Goal: Task Accomplishment & Management: Use online tool/utility

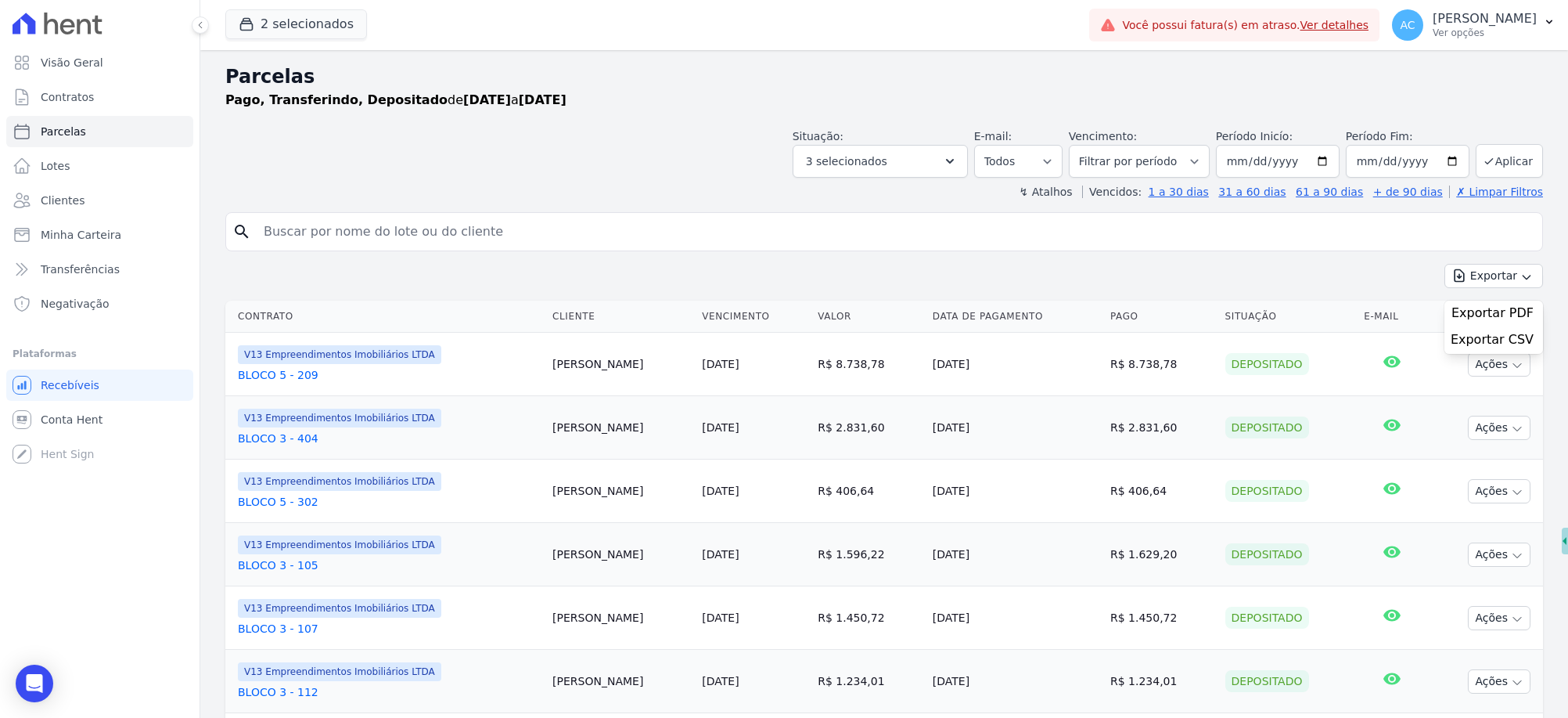
select select
drag, startPoint x: 353, startPoint y: 1, endPoint x: 327, endPoint y: 141, distance: 142.4
click at [322, 177] on header "Parcelas Pago, Transferindo, Depositado de [DATE] a [DATE] Situação: Agendado E…" at bounding box center [885, 131] width 1318 height 137
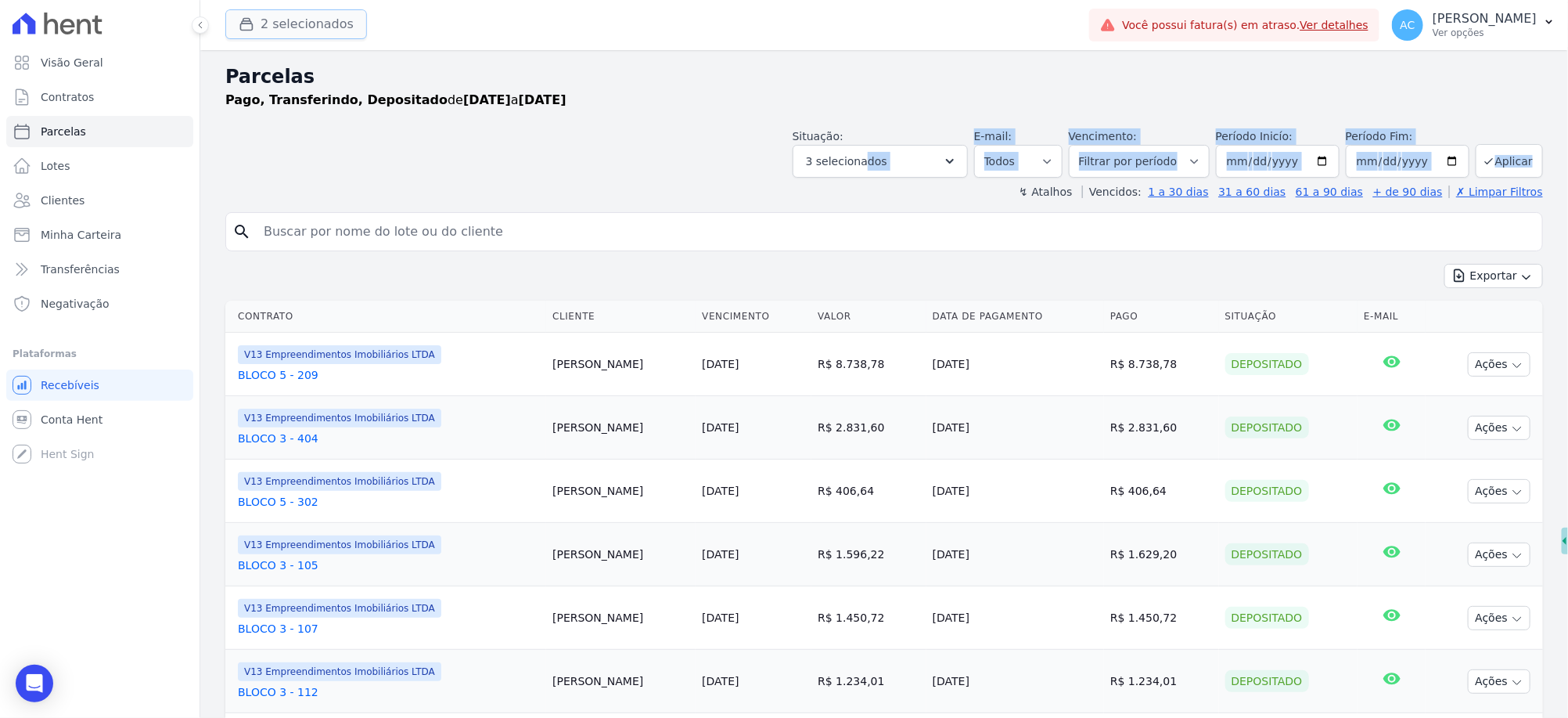
click at [303, 25] on button "2 selecionados" at bounding box center [296, 24] width 141 height 29
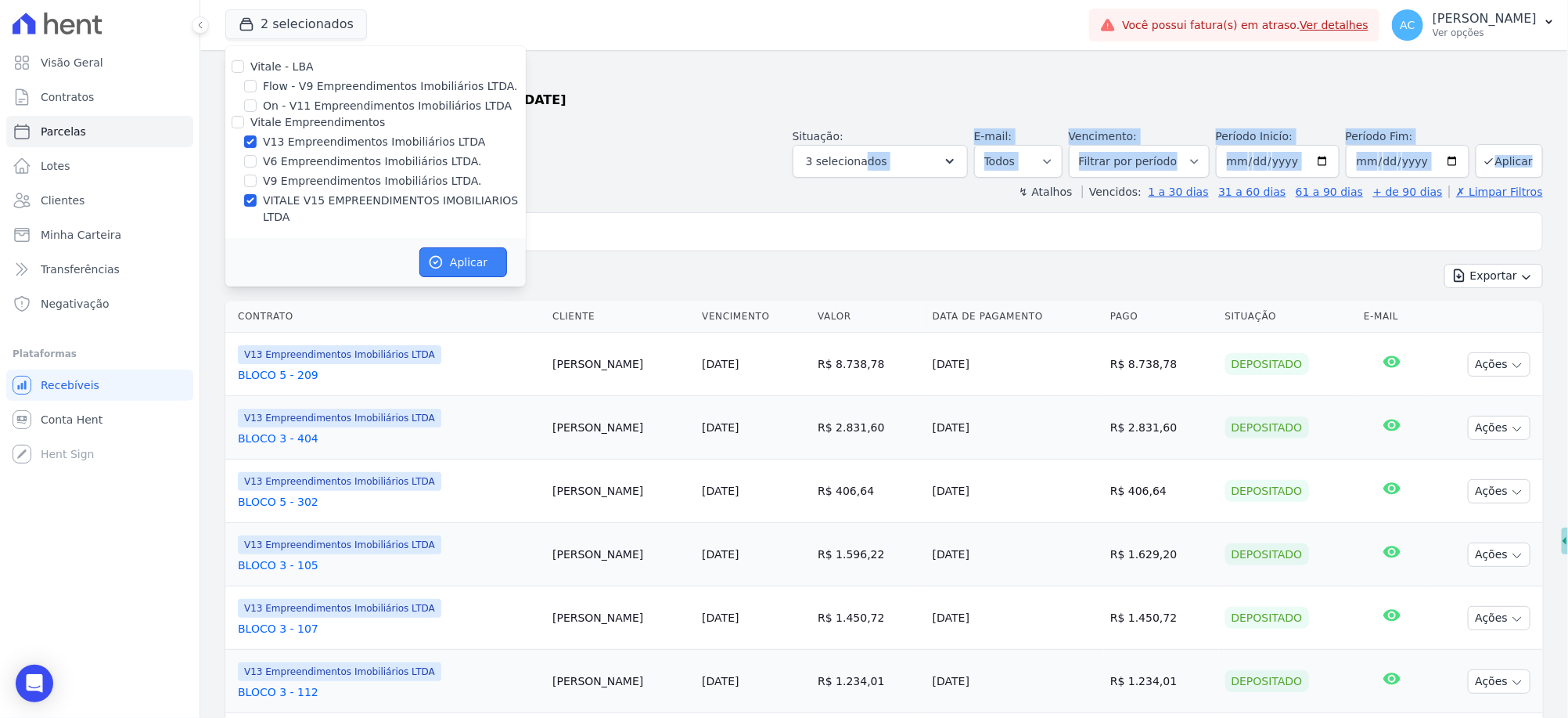
click at [449, 247] on button "Aplicar" at bounding box center [463, 262] width 87 height 29
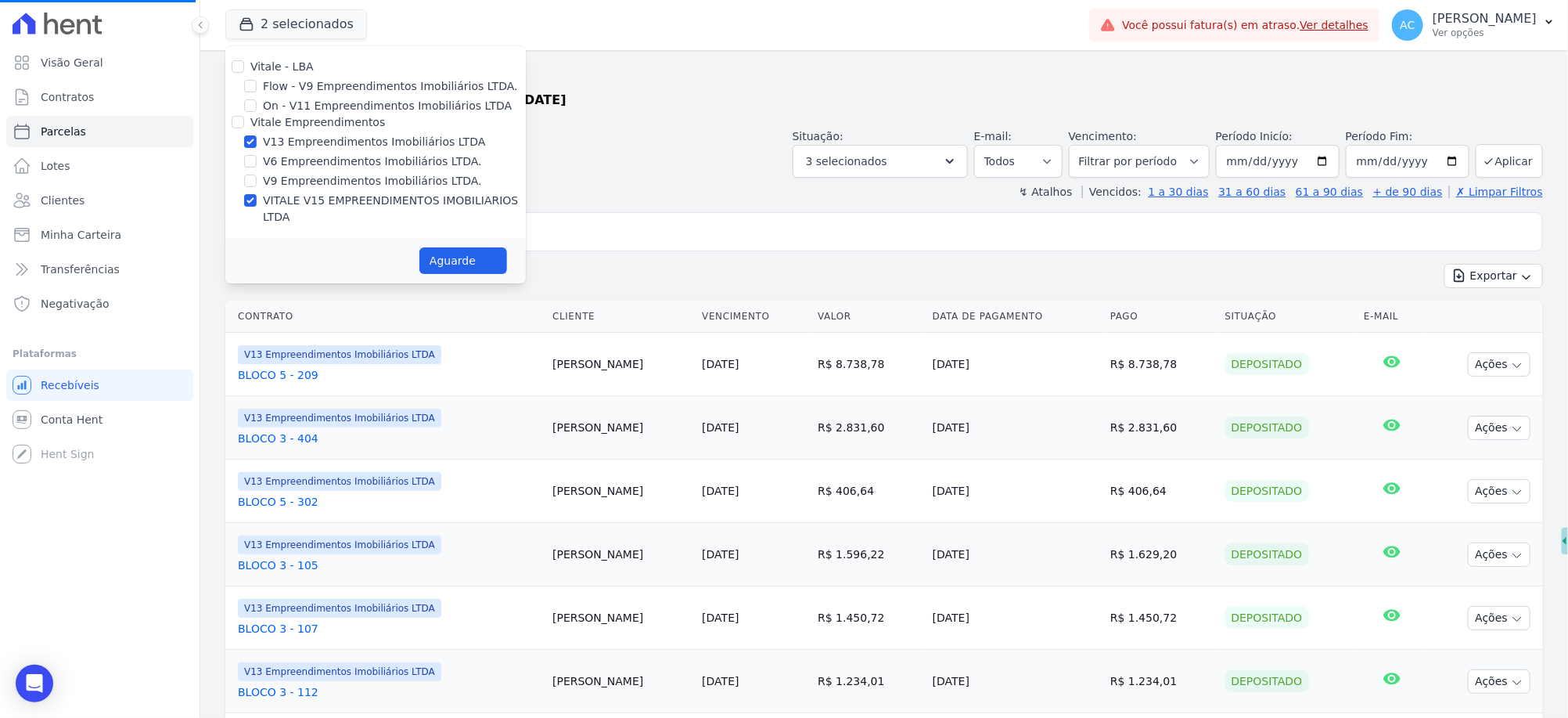
click at [625, 157] on div "Situação: Agendado Em Aberto Pago Processando Cancelado Vencido Transferindo De…" at bounding box center [885, 150] width 1318 height 56
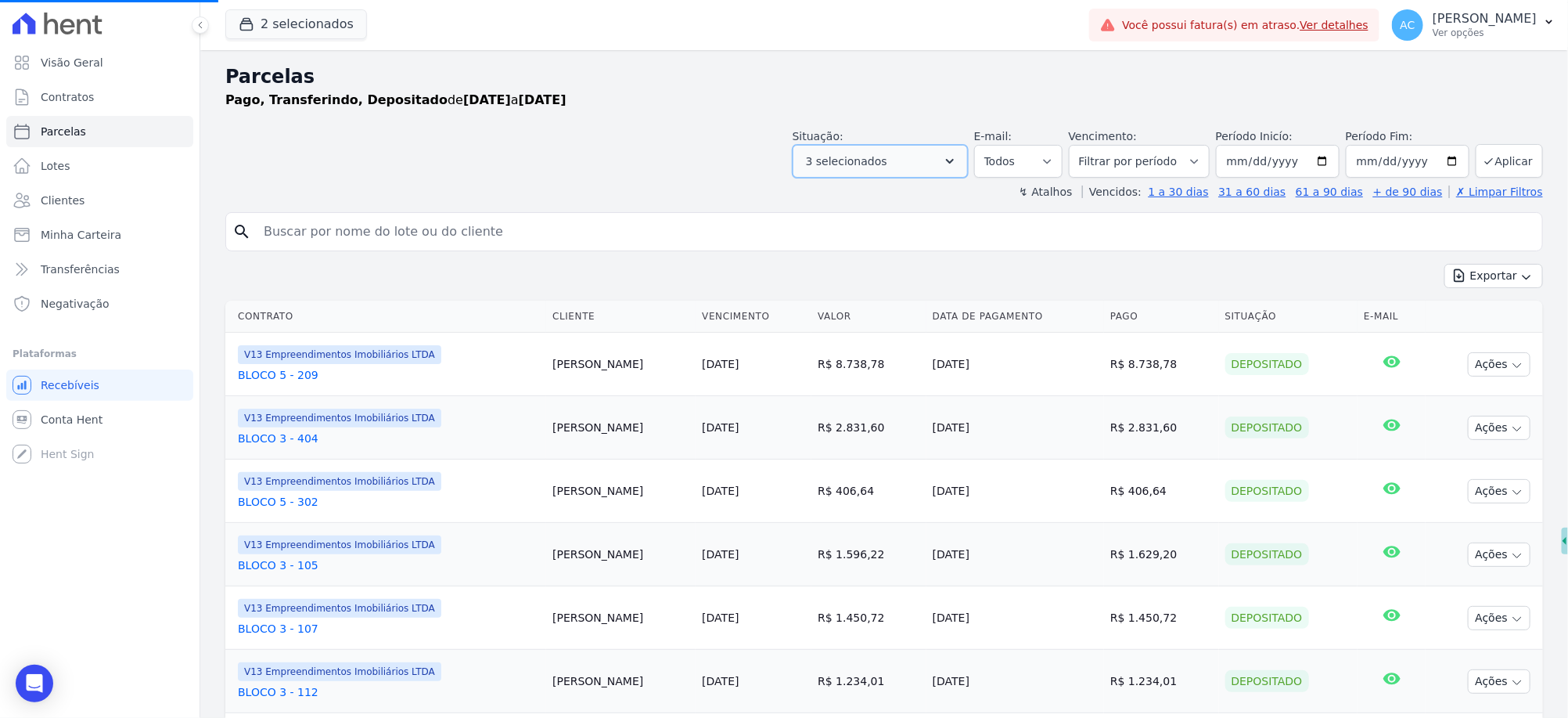
click at [912, 162] on button "3 selecionados" at bounding box center [880, 161] width 176 height 33
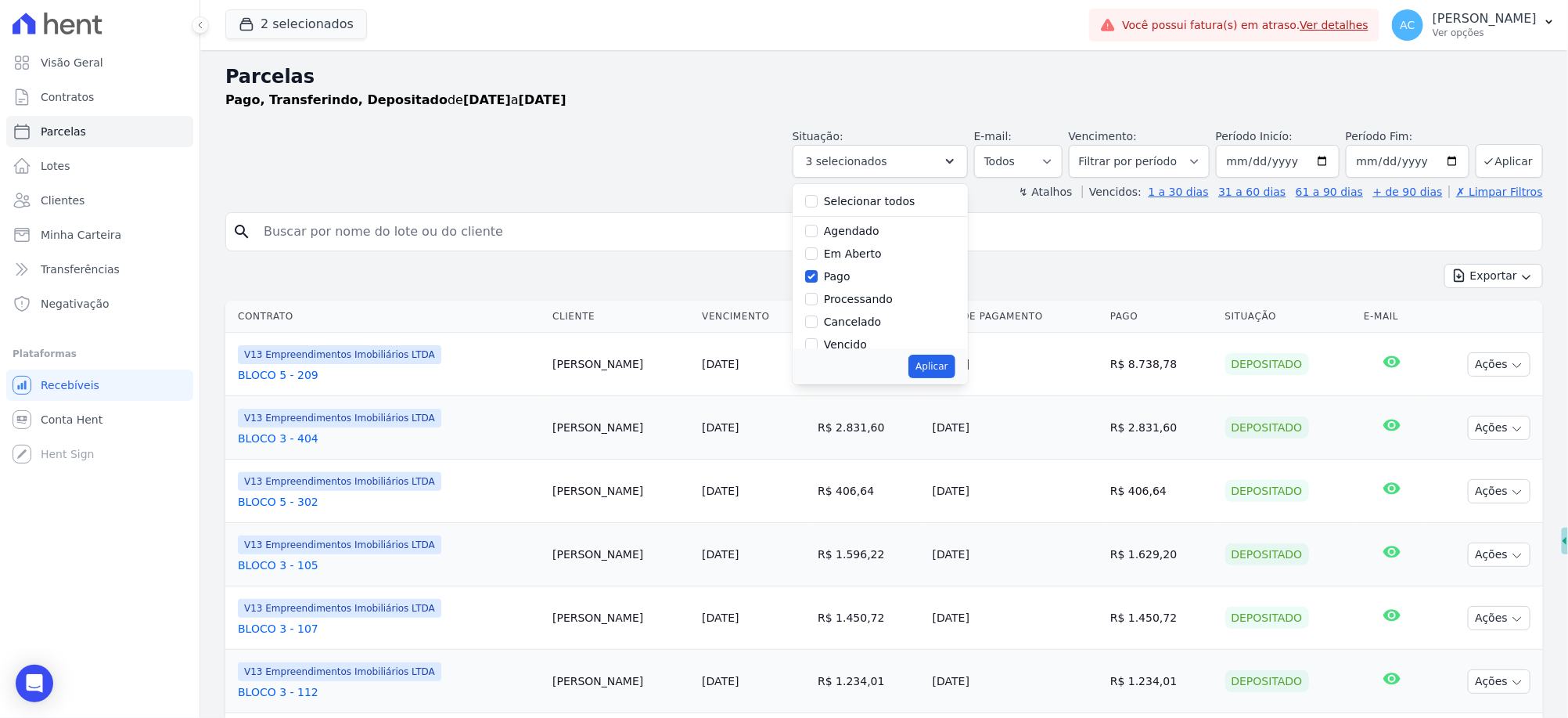
select select
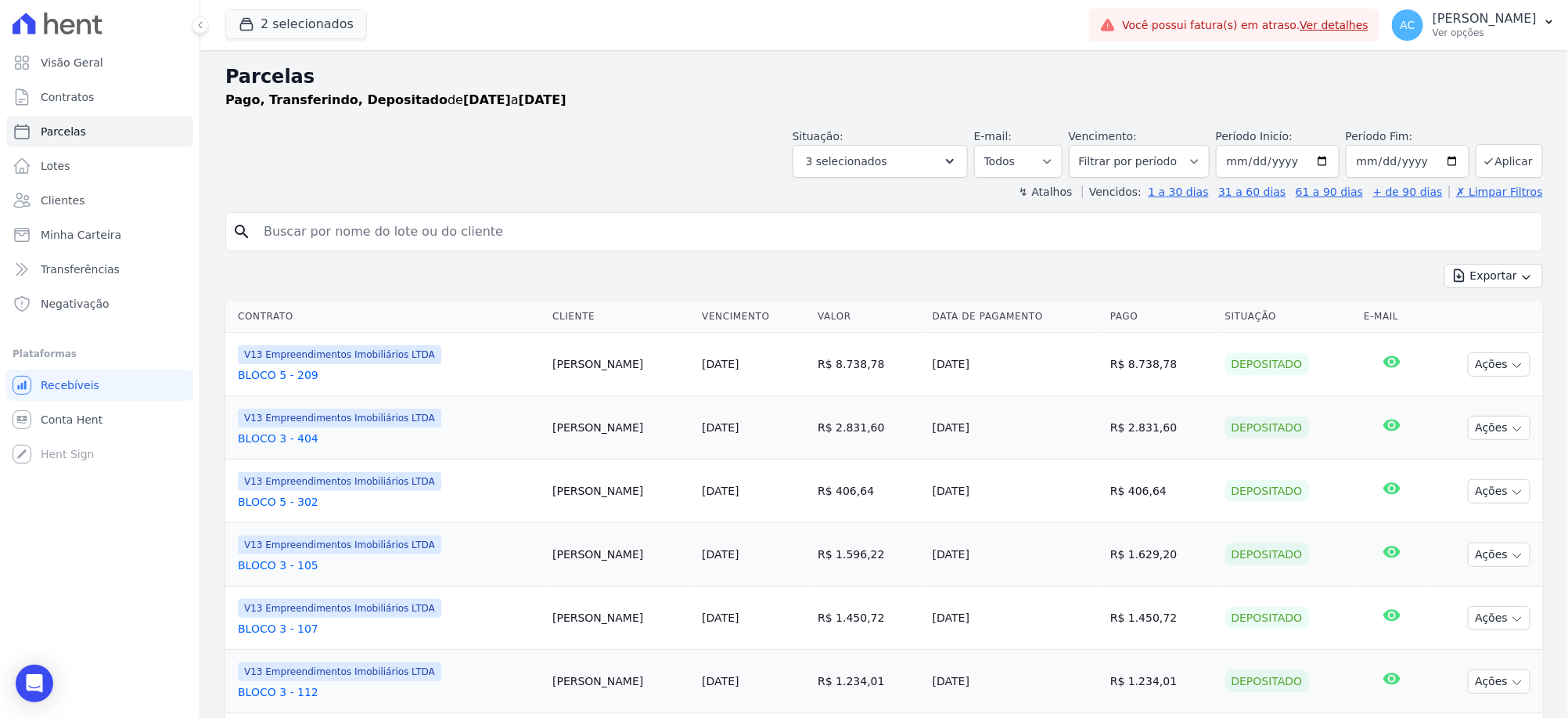
click at [683, 165] on div "Situação: Agendado Em Aberto Pago Processando Cancelado Vencido Transferindo De…" at bounding box center [885, 150] width 1318 height 56
click at [1498, 159] on button "Aplicar" at bounding box center [1509, 161] width 68 height 33
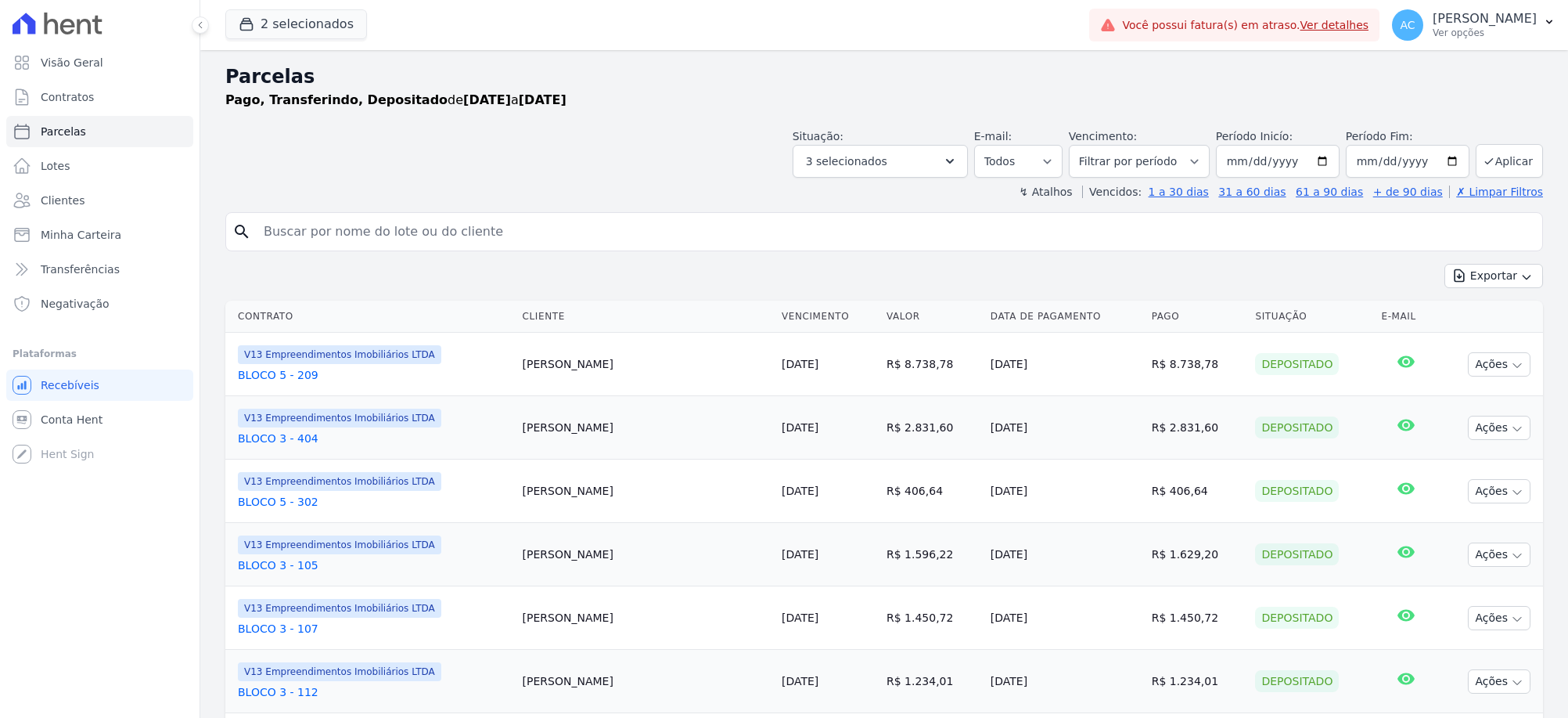
select select
click at [1493, 169] on button "Aplicar" at bounding box center [1509, 161] width 68 height 33
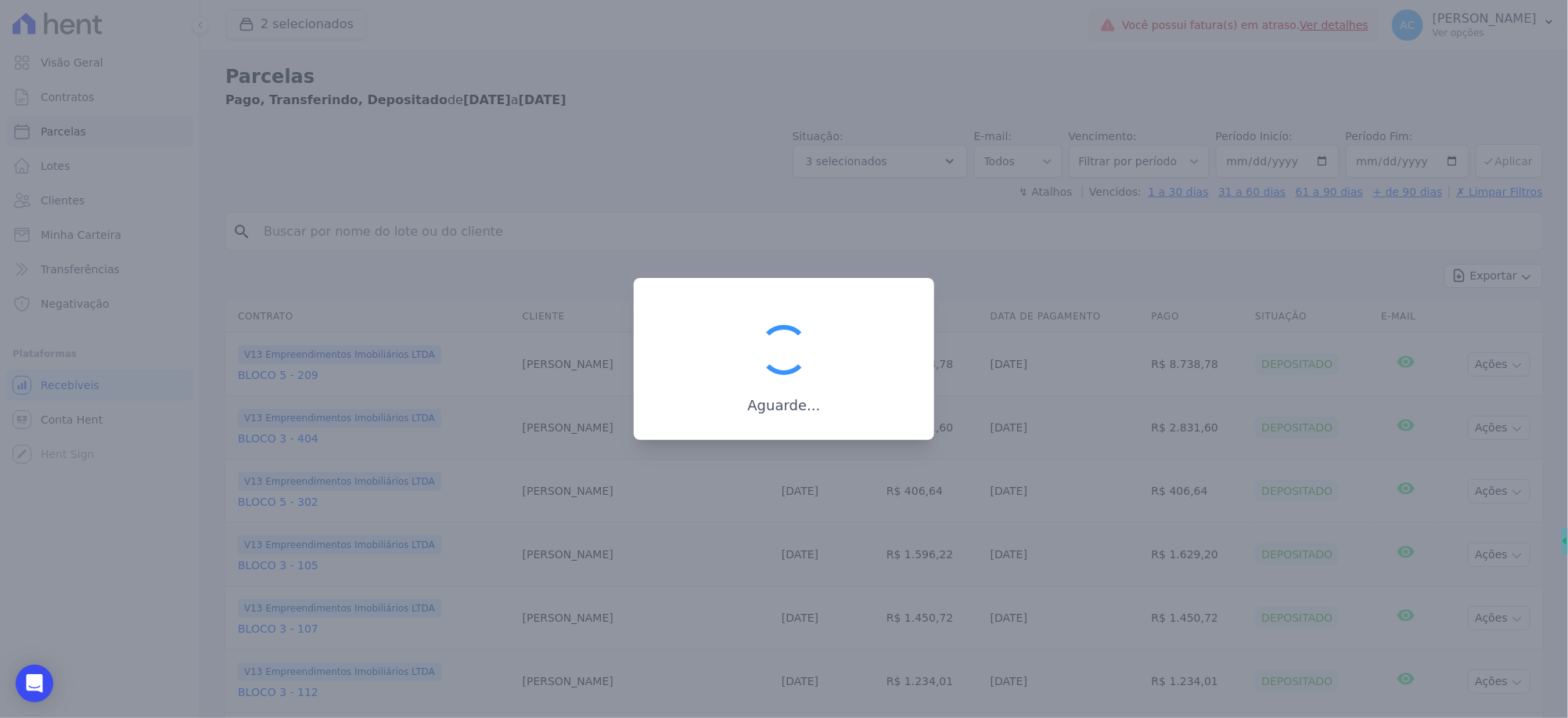
click at [1493, 169] on div at bounding box center [784, 359] width 1568 height 718
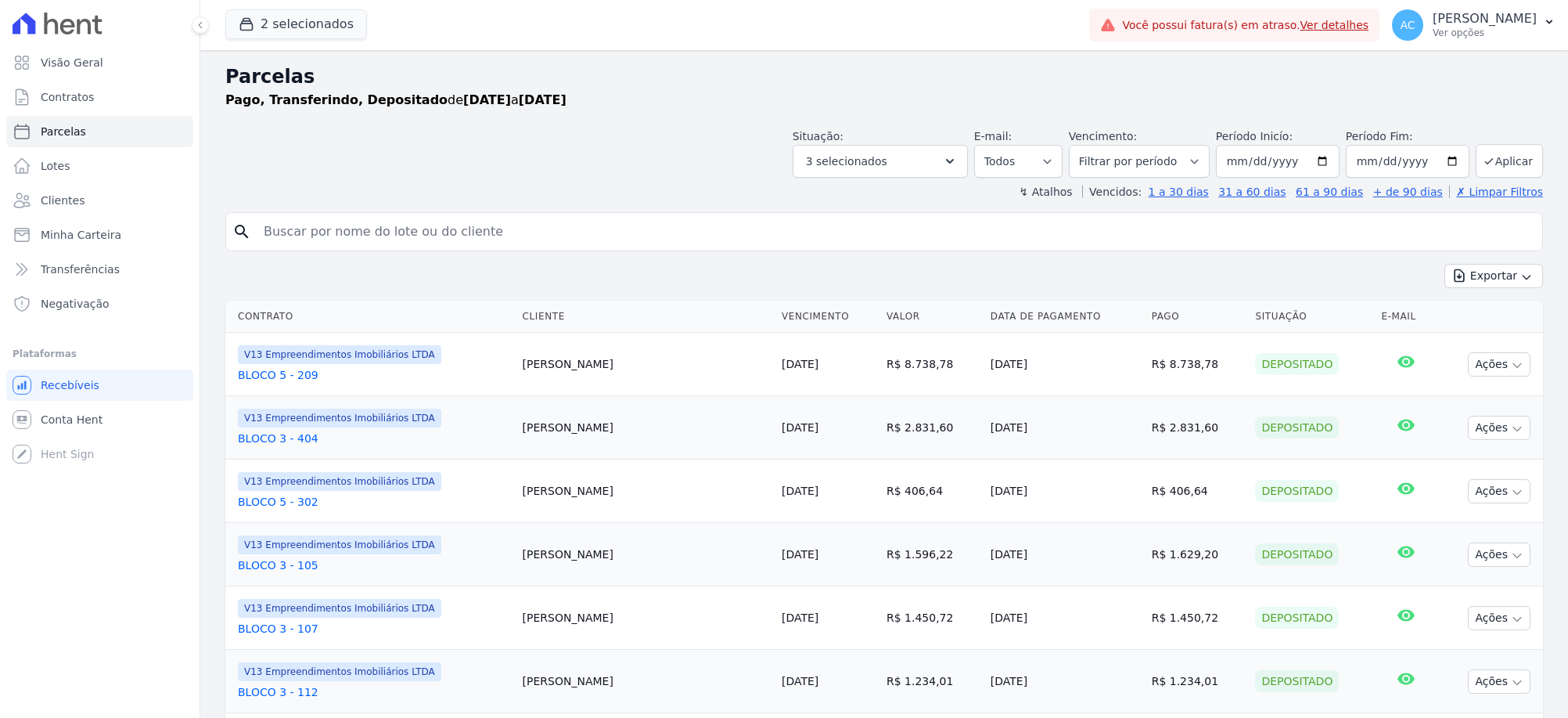
select select
click at [950, 160] on button "3 selecionados" at bounding box center [880, 161] width 176 height 33
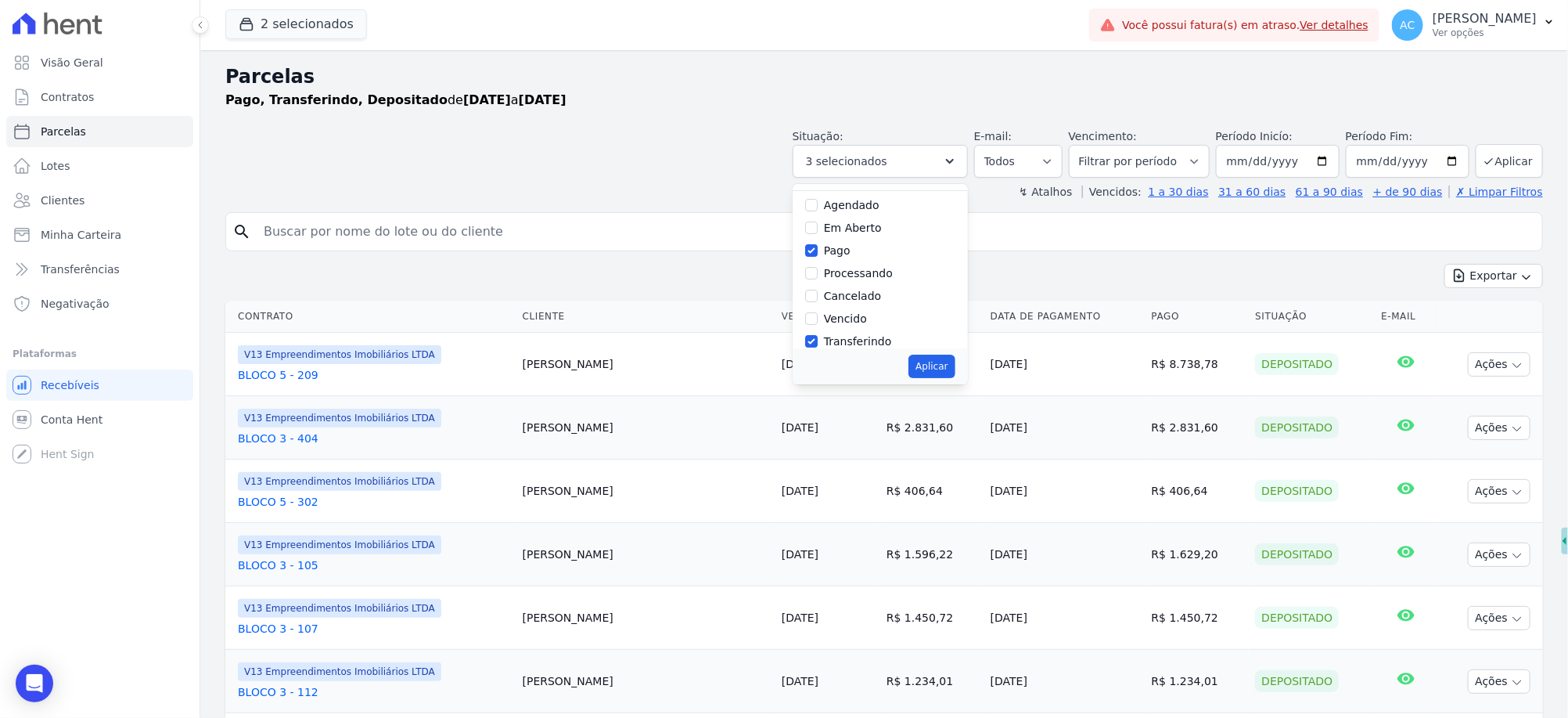
scroll to position [105, 0]
click at [1521, 284] on button "Exportar" at bounding box center [1493, 276] width 99 height 25
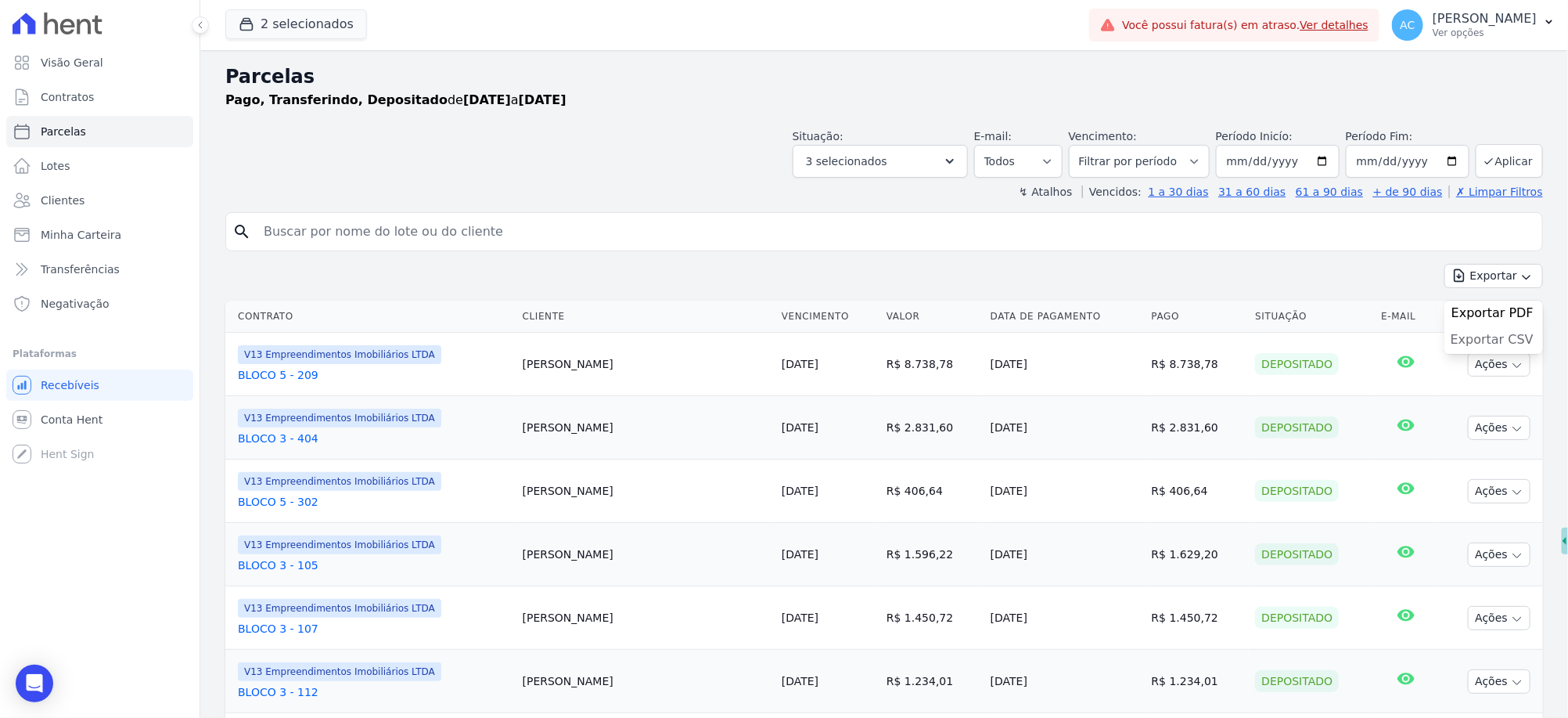
click at [1508, 344] on span "Exportar CSV" at bounding box center [1492, 340] width 83 height 16
